Goal: Check status: Check status

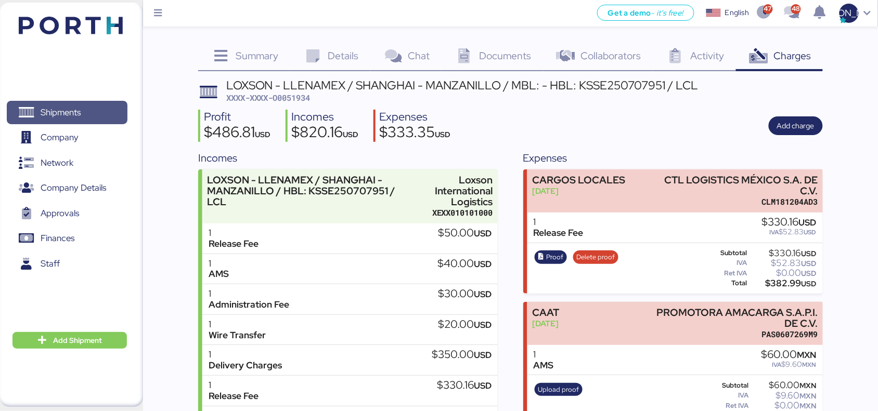
drag, startPoint x: 97, startPoint y: 104, endPoint x: 167, endPoint y: 137, distance: 77.5
click at [97, 105] on span "Shipments" at bounding box center [67, 112] width 112 height 15
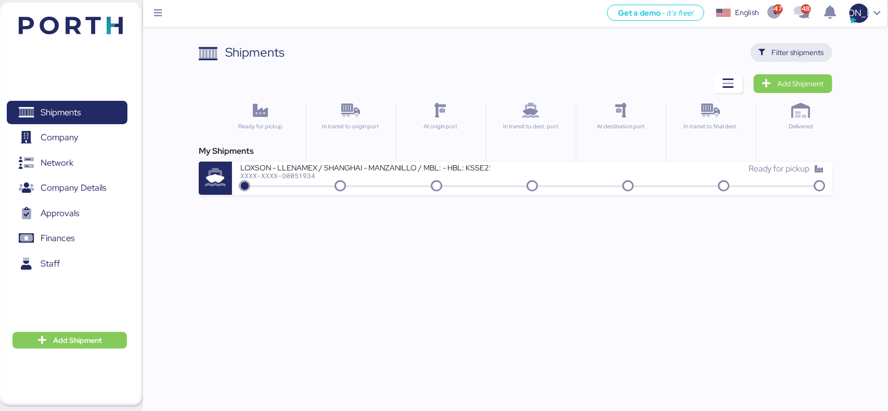
click at [774, 43] on span "Filter shipments" at bounding box center [791, 52] width 82 height 19
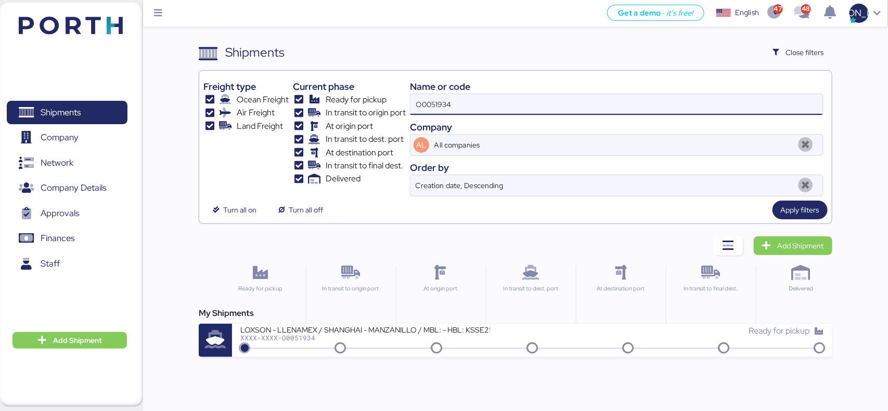
drag, startPoint x: 280, startPoint y: 133, endPoint x: 274, endPoint y: 133, distance: 5.7
click at [274, 133] on div "Freight type Ocean Freight Air Freight Land Freight Current phase Ready for pic…" at bounding box center [515, 136] width 624 height 122
paste input "2135"
type input "O0052135"
click at [812, 209] on span "Apply filters" at bounding box center [800, 210] width 38 height 12
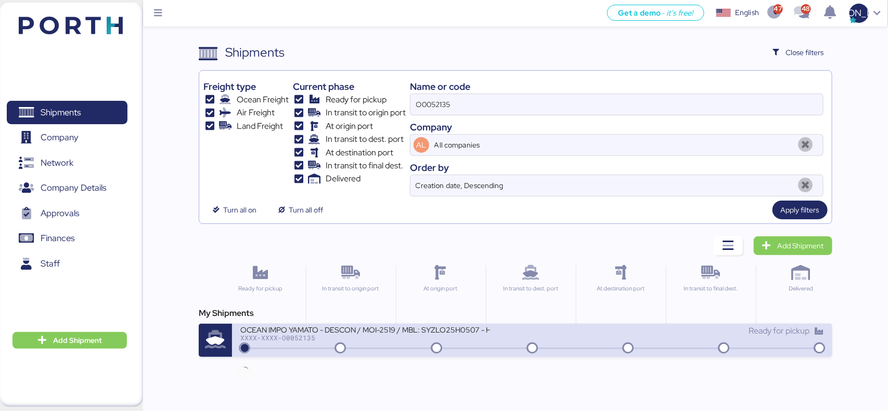
click at [260, 344] on icon at bounding box center [244, 348] width 50 height 11
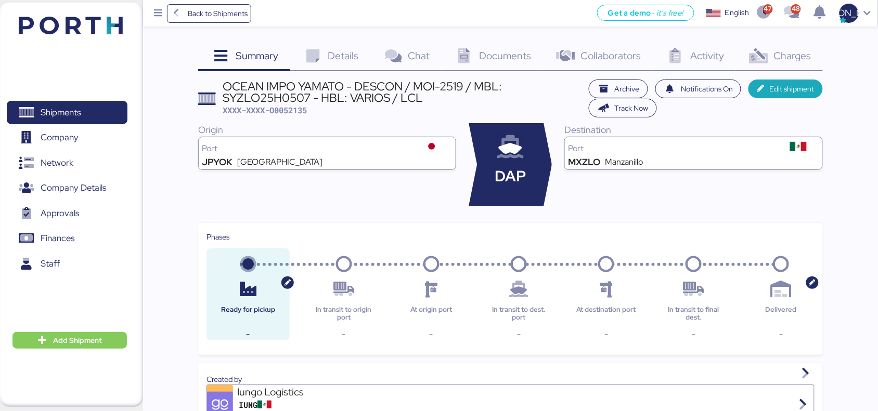
click at [346, 54] on span "Details" at bounding box center [343, 56] width 31 height 14
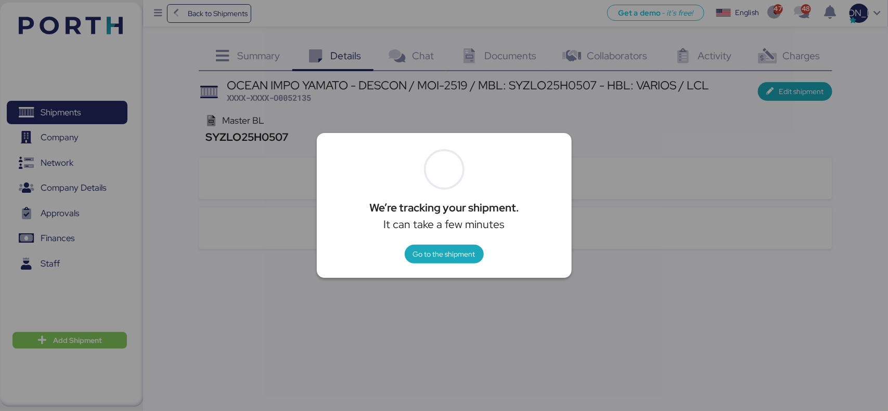
click at [477, 341] on div at bounding box center [444, 205] width 888 height 411
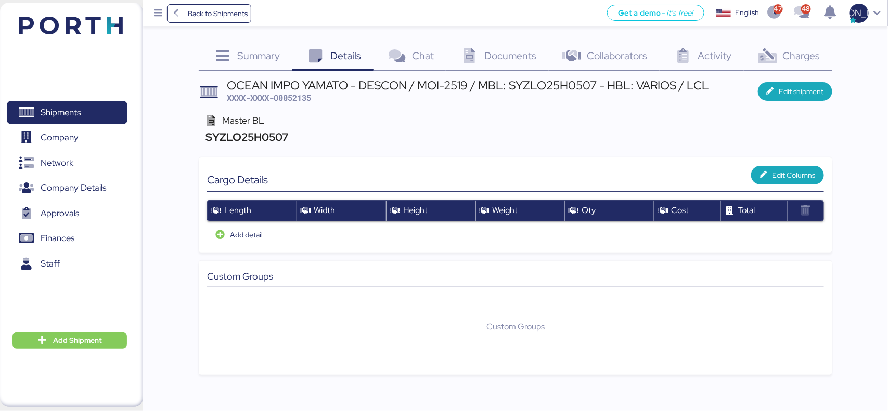
click at [498, 50] on span "Documents" at bounding box center [510, 56] width 52 height 14
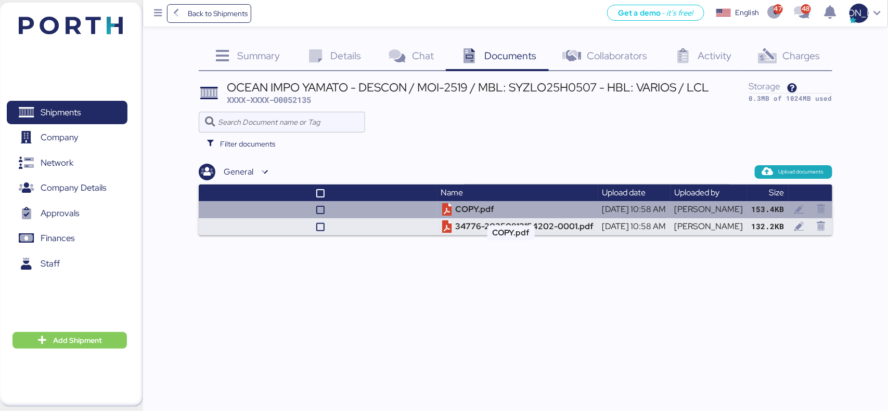
click at [472, 208] on td "COPY.pdf" at bounding box center [517, 209] width 161 height 17
